Goal: Information Seeking & Learning: Learn about a topic

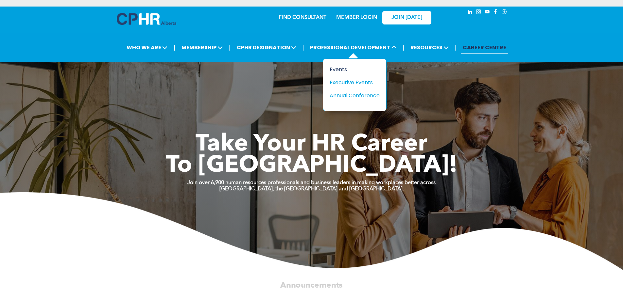
click at [343, 71] on div "Events" at bounding box center [351, 69] width 45 height 8
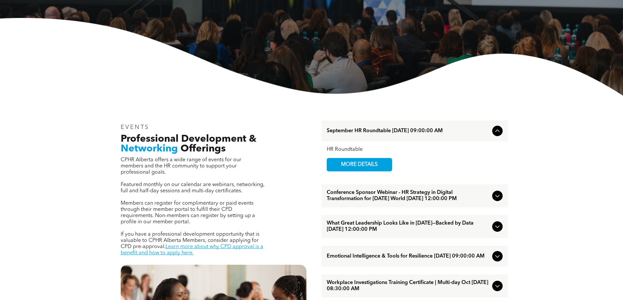
scroll to position [261, 0]
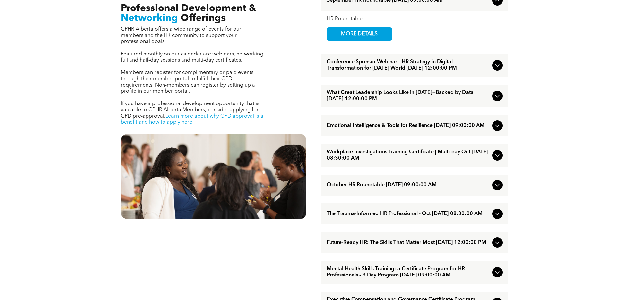
click at [499, 218] on icon at bounding box center [497, 214] width 8 height 8
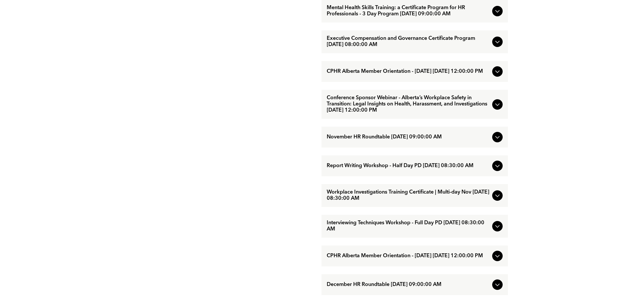
scroll to position [392, 0]
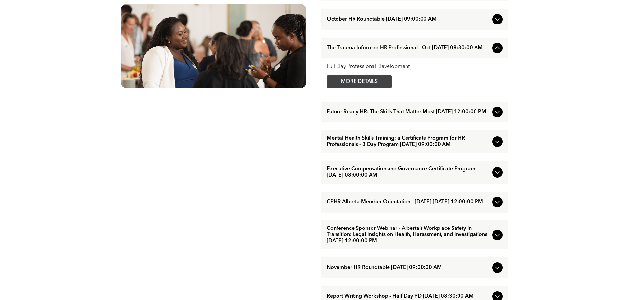
click at [362, 88] on span "MORE DETAILS" at bounding box center [359, 81] width 52 height 13
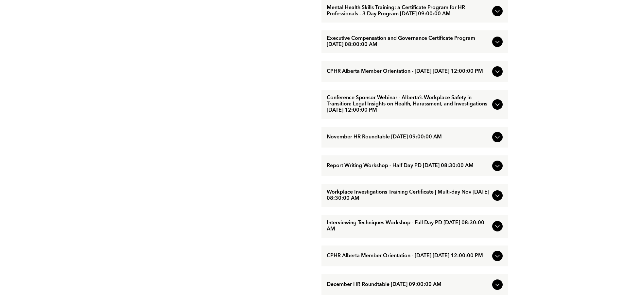
scroll to position [654, 0]
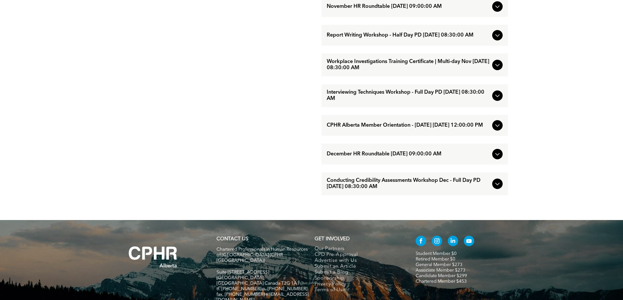
click at [405, 190] on span "Conducting Credibility Assessments Workshop Dec - Full Day PD [DATE] 08:30:00 AM" at bounding box center [408, 184] width 163 height 12
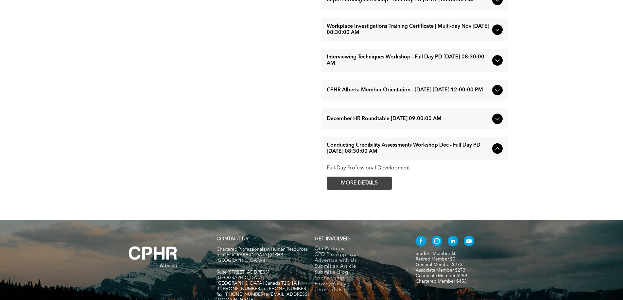
click at [375, 190] on span "MORE DETAILS" at bounding box center [359, 183] width 52 height 13
click at [362, 36] on span "Workplace Investigations Training Certificate | Multi-day Nov November/18/2025 …" at bounding box center [408, 30] width 163 height 12
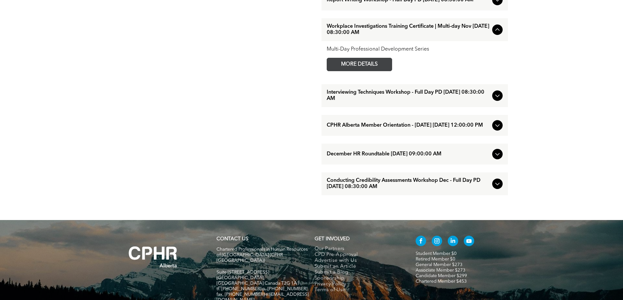
click at [360, 71] on span "MORE DETAILS" at bounding box center [359, 64] width 52 height 13
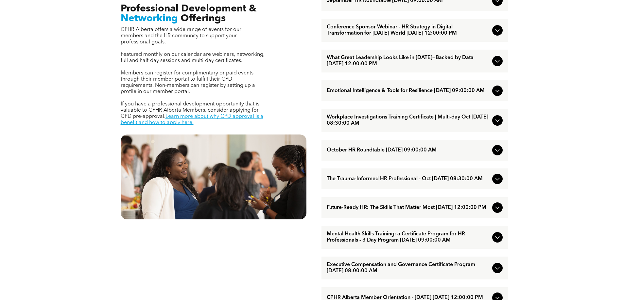
scroll to position [261, 0]
click at [341, 89] on div "Emotional Intelligence & Tools for Resilience [DATE] 09:00:00 AM" at bounding box center [414, 90] width 186 height 21
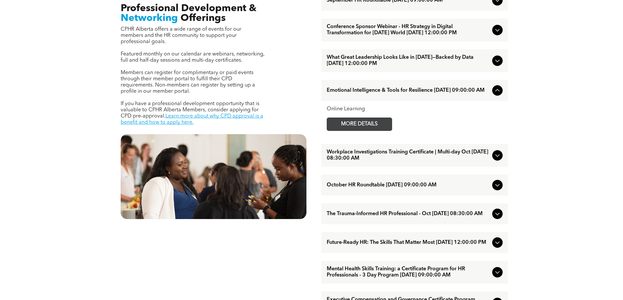
click at [367, 131] on span "MORE DETAILS" at bounding box center [359, 124] width 52 height 13
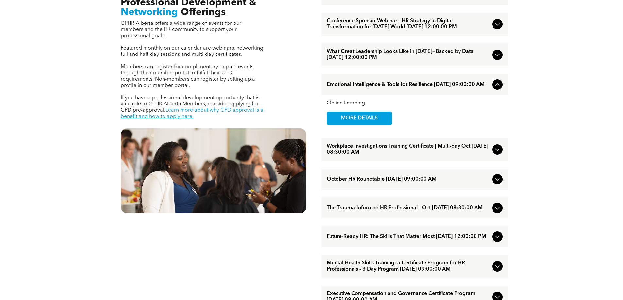
scroll to position [392, 0]
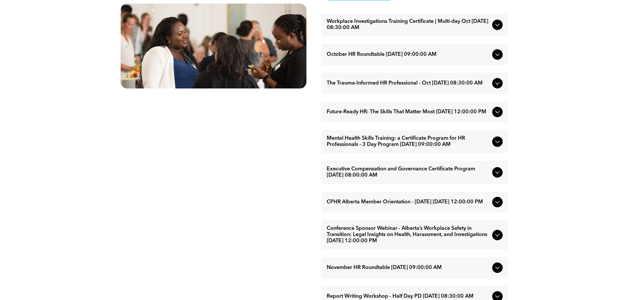
click at [384, 117] on div "Future-Ready HR: The Skills That Matter Most [DATE] 12:00:00 PM" at bounding box center [414, 112] width 186 height 21
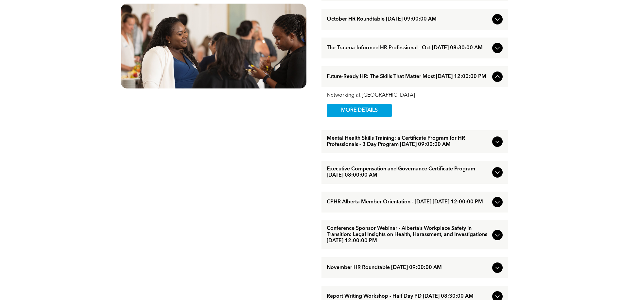
click at [384, 117] on span "MORE DETAILS" at bounding box center [359, 110] width 52 height 13
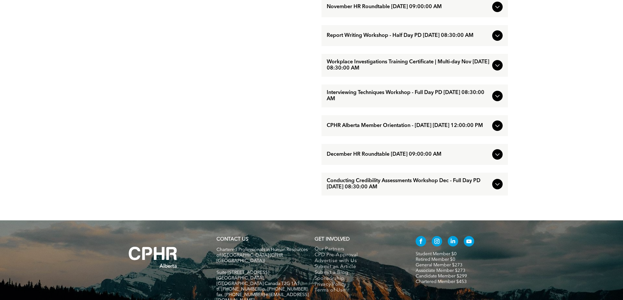
scroll to position [654, 0]
click at [324, 107] on div "Interviewing Techniques Workshop - Full Day PD [DATE] 08:30:00 AM" at bounding box center [414, 95] width 186 height 23
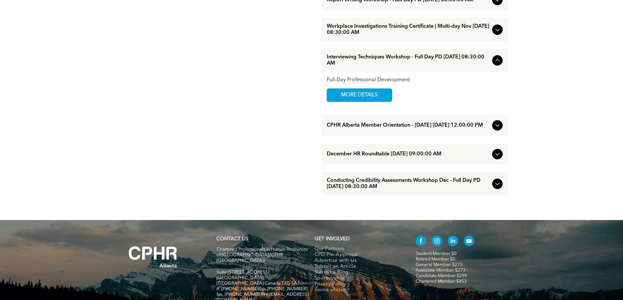
click at [324, 107] on div "Full-Day Professional Development MORE DETAILS" at bounding box center [414, 89] width 186 height 35
click at [330, 102] on link "MORE DETAILS" at bounding box center [359, 95] width 65 height 13
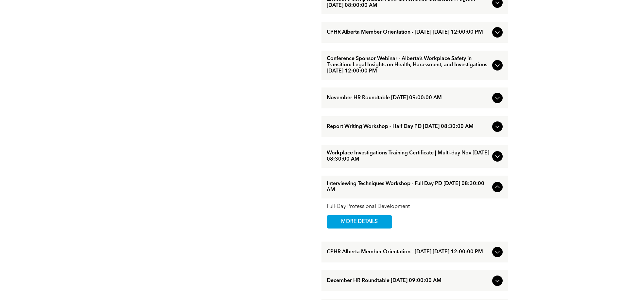
scroll to position [523, 0]
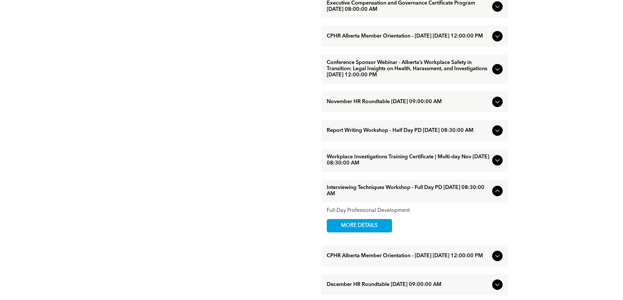
click at [392, 136] on div "Report Writing Workshop - Half Day PD [DATE] 08:30:00 AM" at bounding box center [414, 130] width 186 height 21
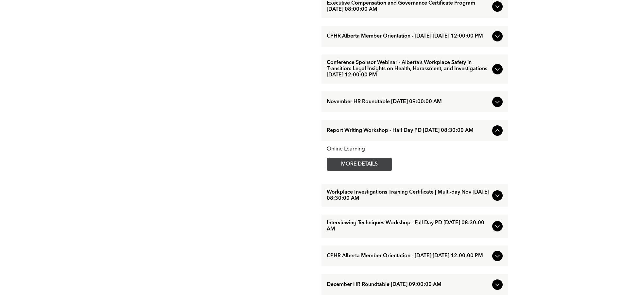
click at [366, 171] on span "MORE DETAILS" at bounding box center [359, 164] width 52 height 13
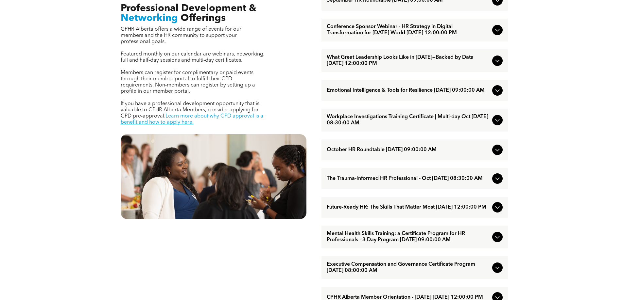
scroll to position [392, 0]
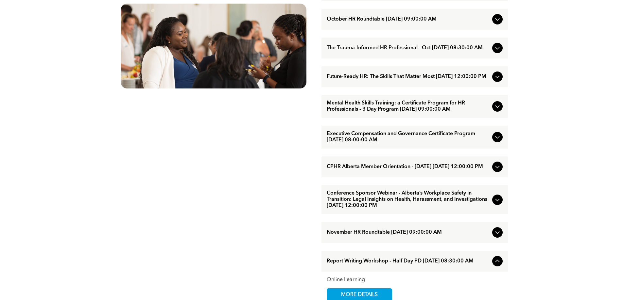
click at [339, 51] on span "The Trauma-Informed HR Professional - Oct [DATE] 08:30:00 AM" at bounding box center [408, 48] width 163 height 6
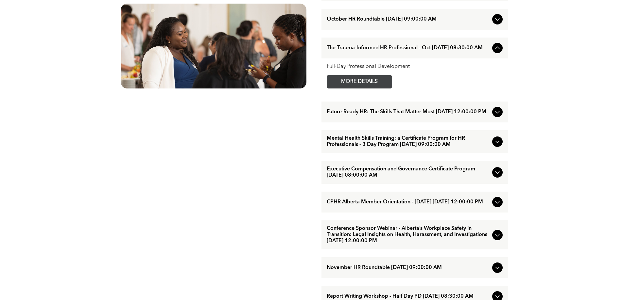
click at [351, 88] on span "MORE DETAILS" at bounding box center [359, 81] width 52 height 13
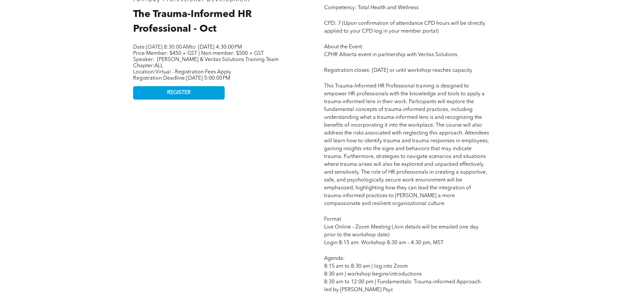
scroll to position [261, 0]
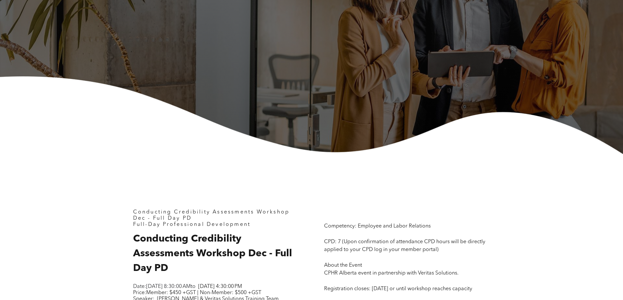
scroll to position [261, 0]
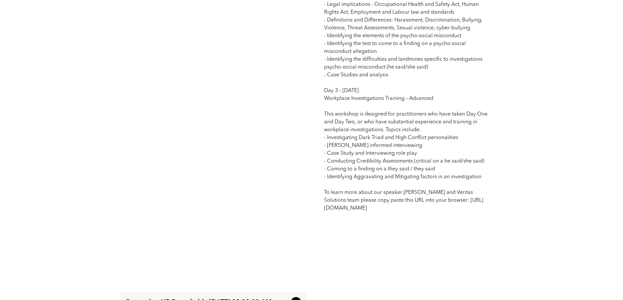
scroll to position [784, 0]
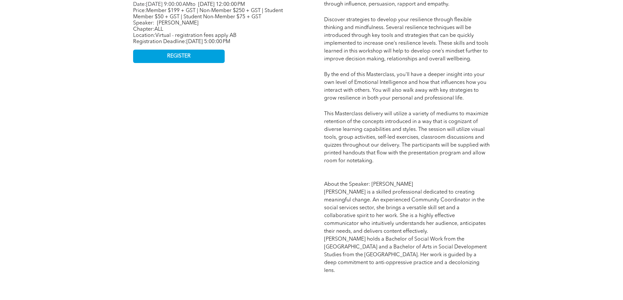
scroll to position [261, 0]
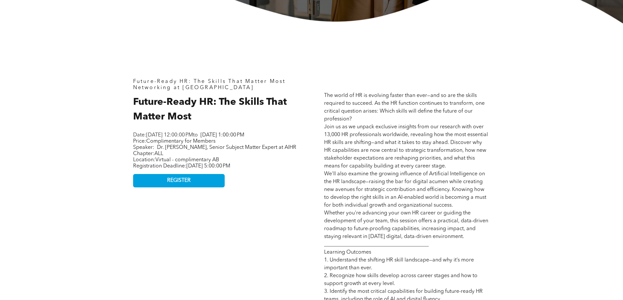
scroll to position [392, 0]
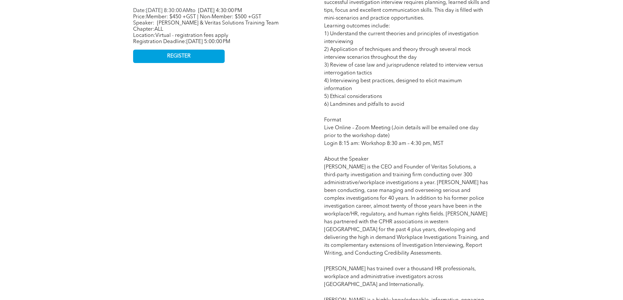
scroll to position [392, 0]
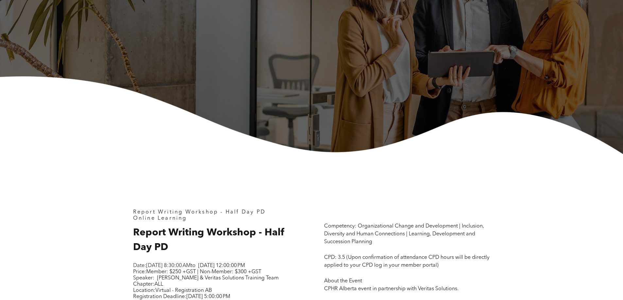
scroll to position [261, 0]
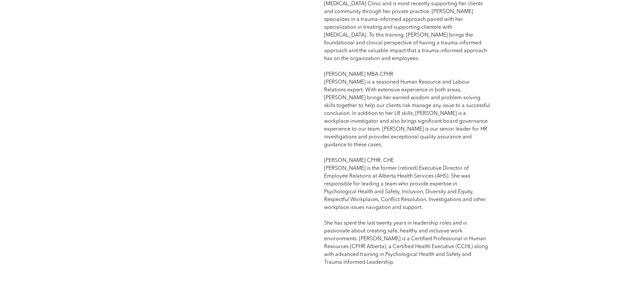
scroll to position [784, 0]
